Goal: Subscribe to service/newsletter

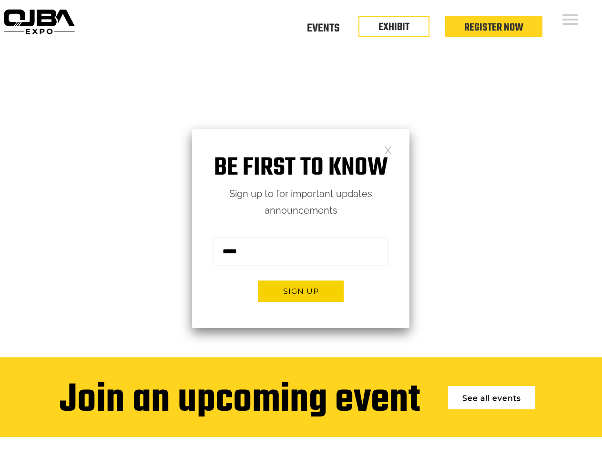
click at [301, 229] on form "Sign me up for the newsletter! ******* Sign up" at bounding box center [300, 273] width 217 height 109
click at [301, 291] on button "Sign up" at bounding box center [301, 290] width 86 height 21
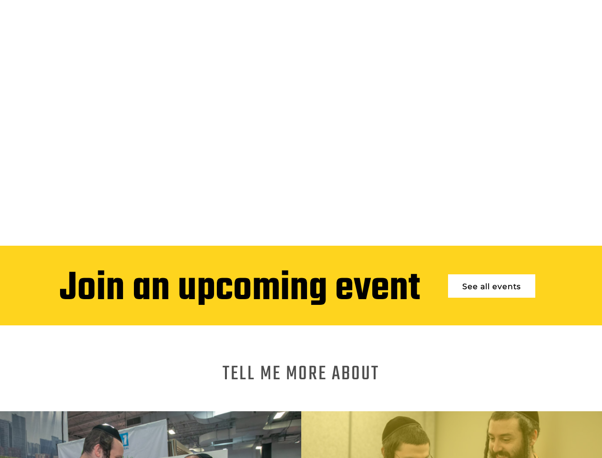
scroll to position [2095, 0]
